Goal: Navigation & Orientation: Find specific page/section

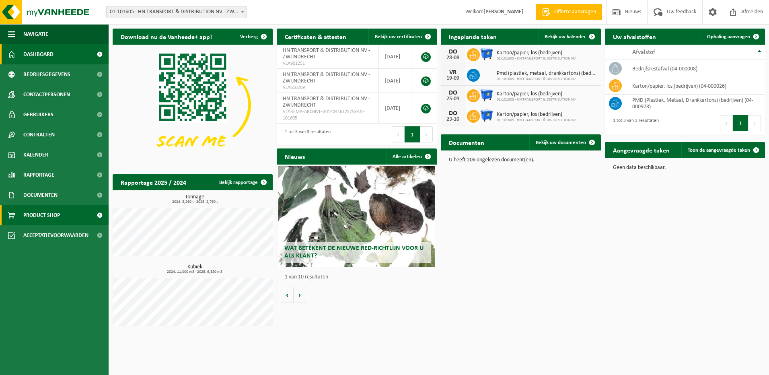
click at [49, 217] on span "Product Shop" at bounding box center [41, 215] width 37 height 20
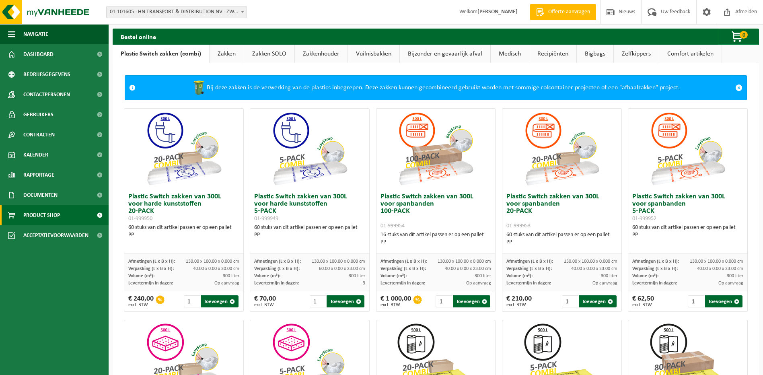
click at [220, 56] on link "Zakken" at bounding box center [226, 54] width 34 height 18
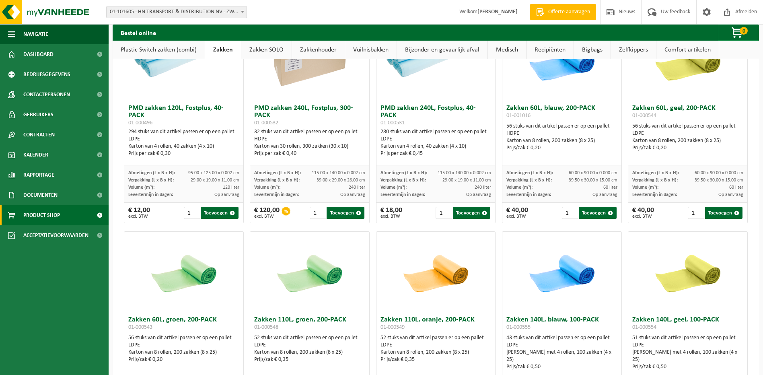
scroll to position [684, 0]
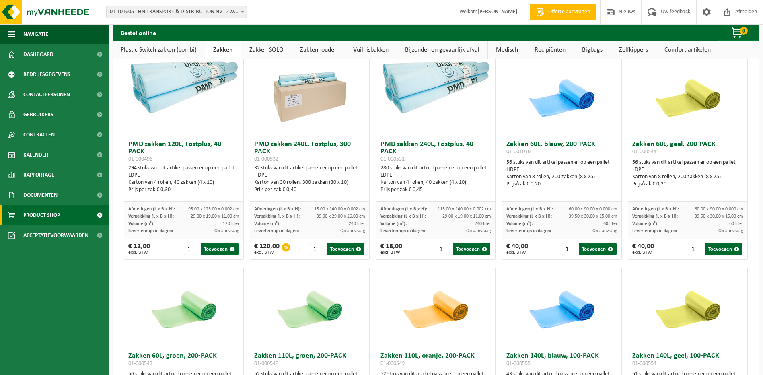
click at [259, 50] on link "Zakken SOLO" at bounding box center [266, 50] width 50 height 18
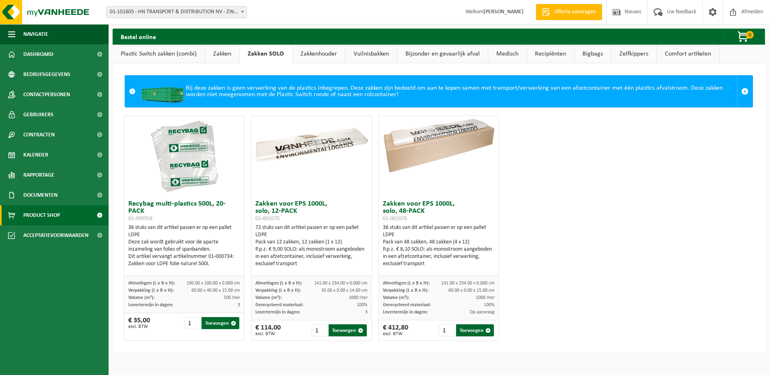
click at [306, 53] on link "Zakkenhouder" at bounding box center [318, 54] width 53 height 18
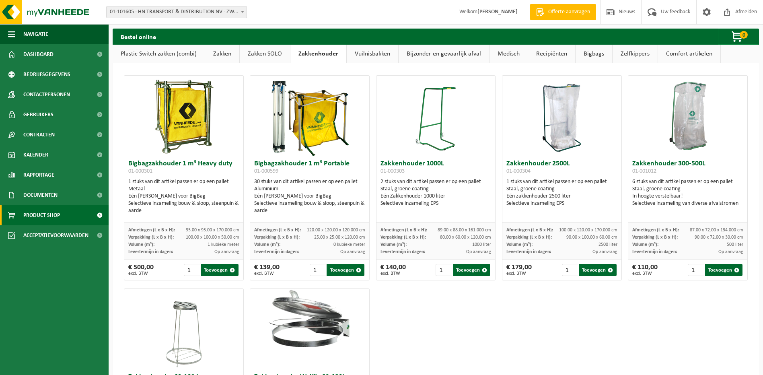
click at [368, 51] on link "Vuilnisbakken" at bounding box center [372, 54] width 51 height 18
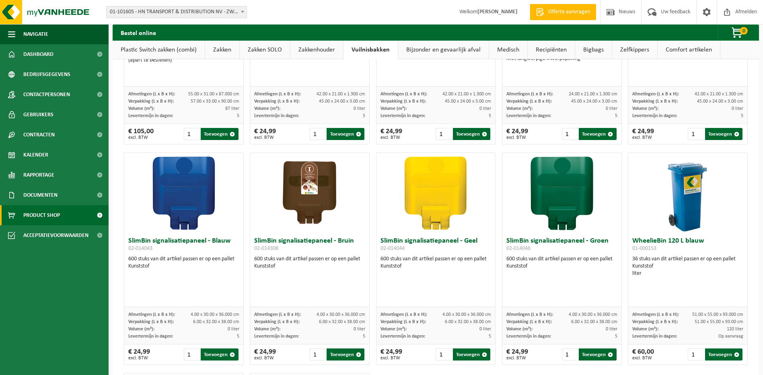
scroll to position [925, 0]
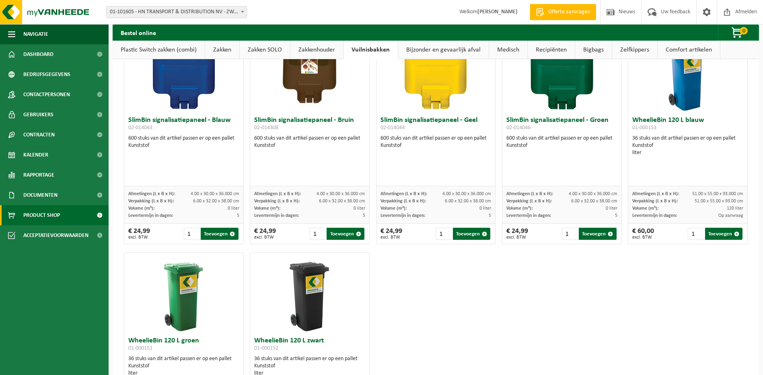
click at [412, 49] on link "Bijzonder en gevaarlijk afval" at bounding box center [443, 50] width 90 height 18
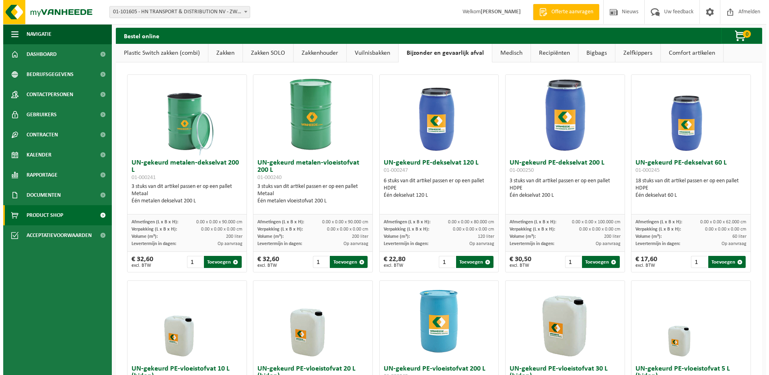
scroll to position [0, 0]
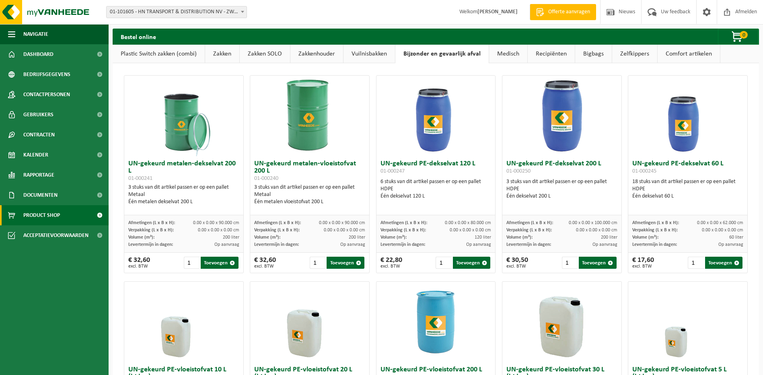
click at [504, 53] on link "Medisch" at bounding box center [508, 54] width 38 height 18
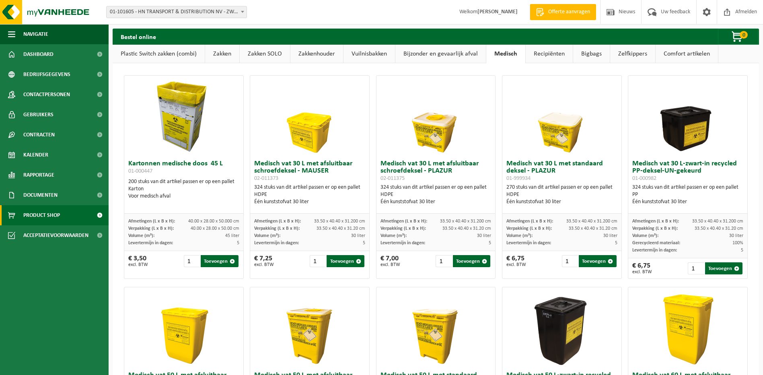
click at [542, 53] on link "Recipiënten" at bounding box center [549, 54] width 47 height 18
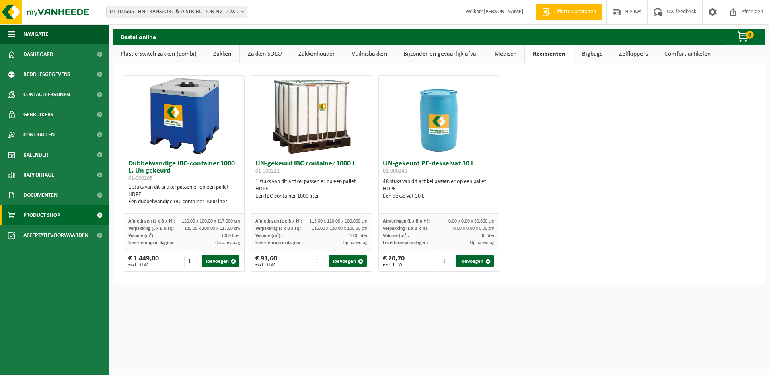
click at [593, 56] on link "Bigbags" at bounding box center [592, 54] width 37 height 18
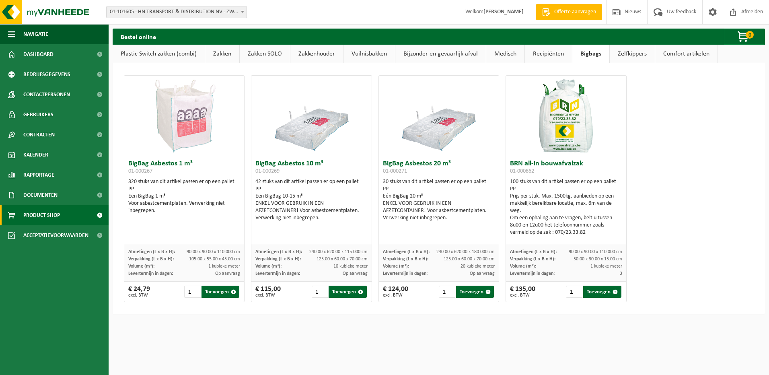
click at [632, 55] on link "Zelfkippers" at bounding box center [632, 54] width 45 height 18
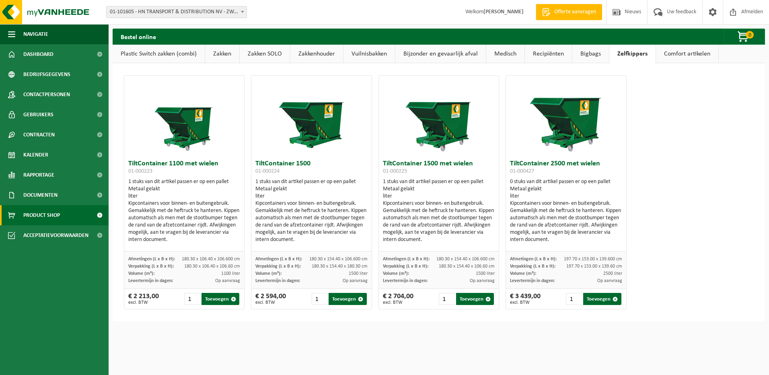
click at [683, 53] on link "Comfort artikelen" at bounding box center [687, 54] width 62 height 18
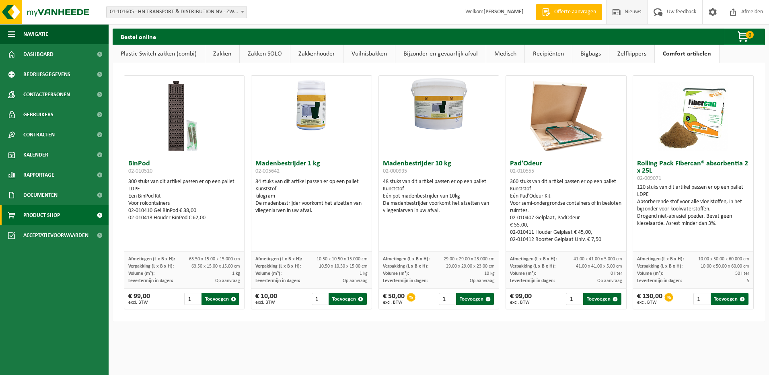
click at [633, 10] on span "Nieuws" at bounding box center [632, 12] width 21 height 24
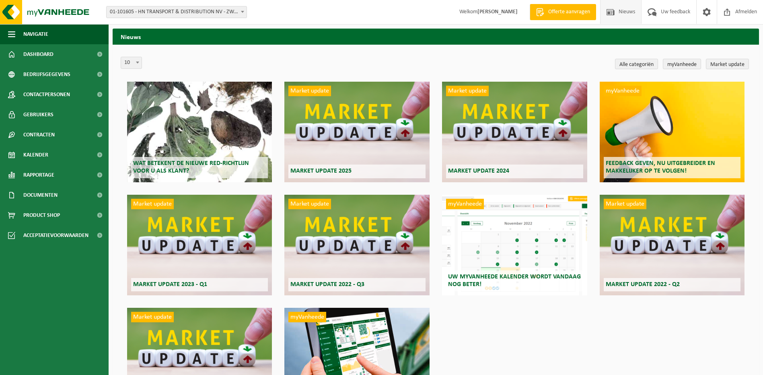
click at [550, 261] on div "myVanheede Uw myVanheede kalender wordt vandaag nog beter!" at bounding box center [514, 245] width 145 height 101
